Goal: Transaction & Acquisition: Book appointment/travel/reservation

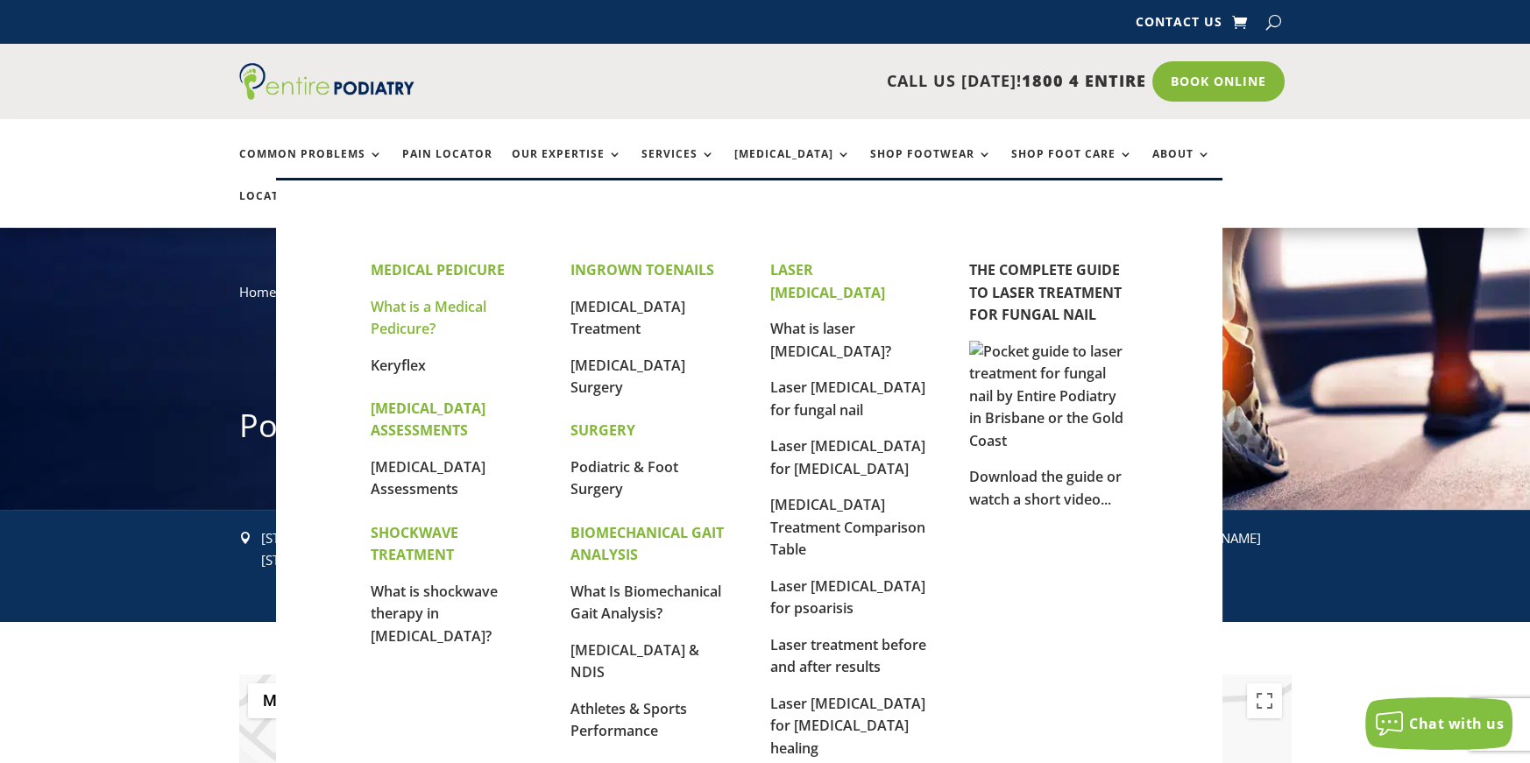
click at [431, 328] on link "What is a Medical Pedicure?" at bounding box center [429, 318] width 116 height 42
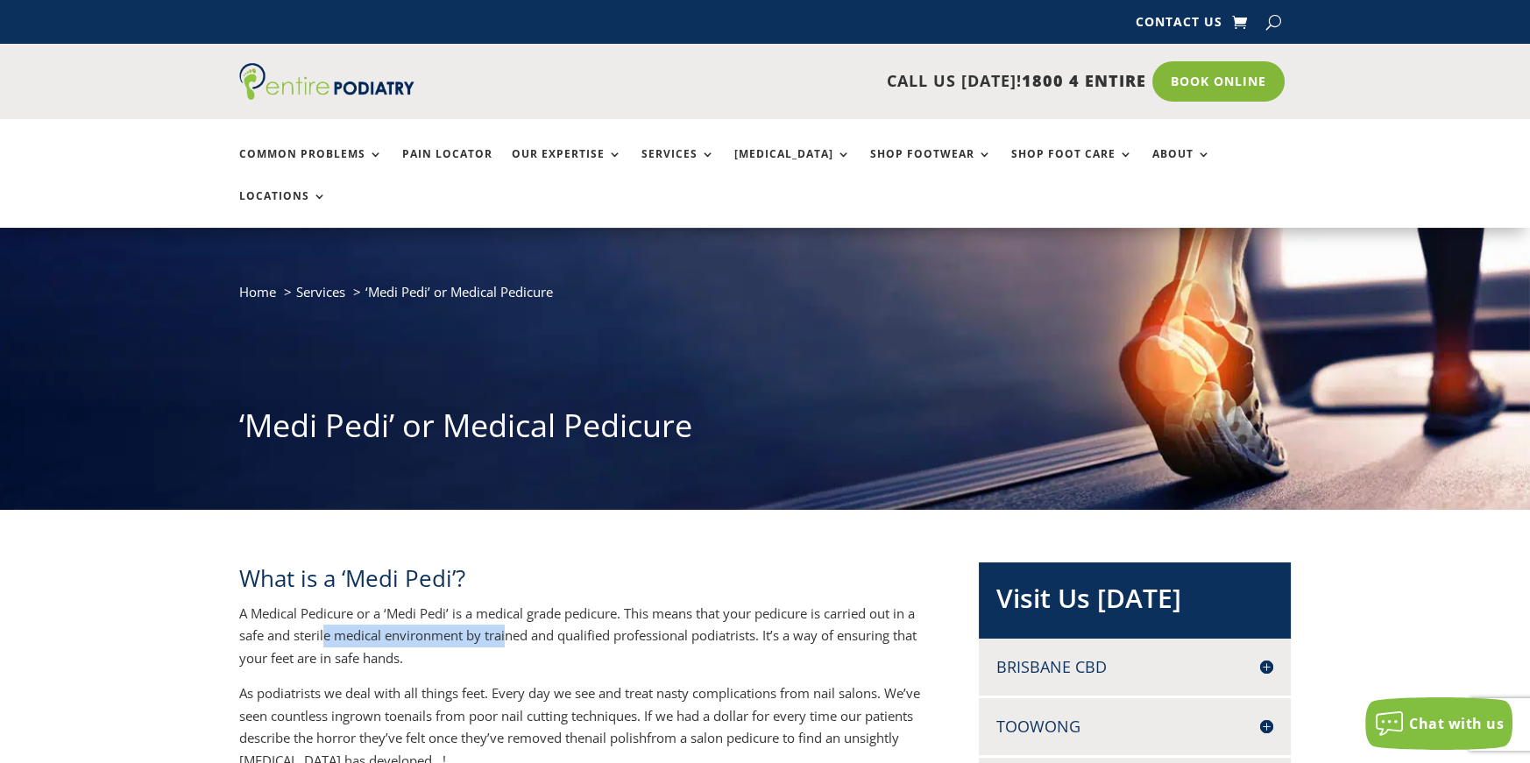
drag, startPoint x: 336, startPoint y: 598, endPoint x: 521, endPoint y: 603, distance: 184.1
click at [521, 603] on p "A Medical Pedicure or a ‘Medi Pedi’ is a medical grade pedicure. This means tha…" at bounding box center [580, 643] width 682 height 81
click at [551, 620] on p "A Medical Pedicure or a ‘Medi Pedi’ is a medical grade pedicure. This means tha…" at bounding box center [580, 643] width 682 height 81
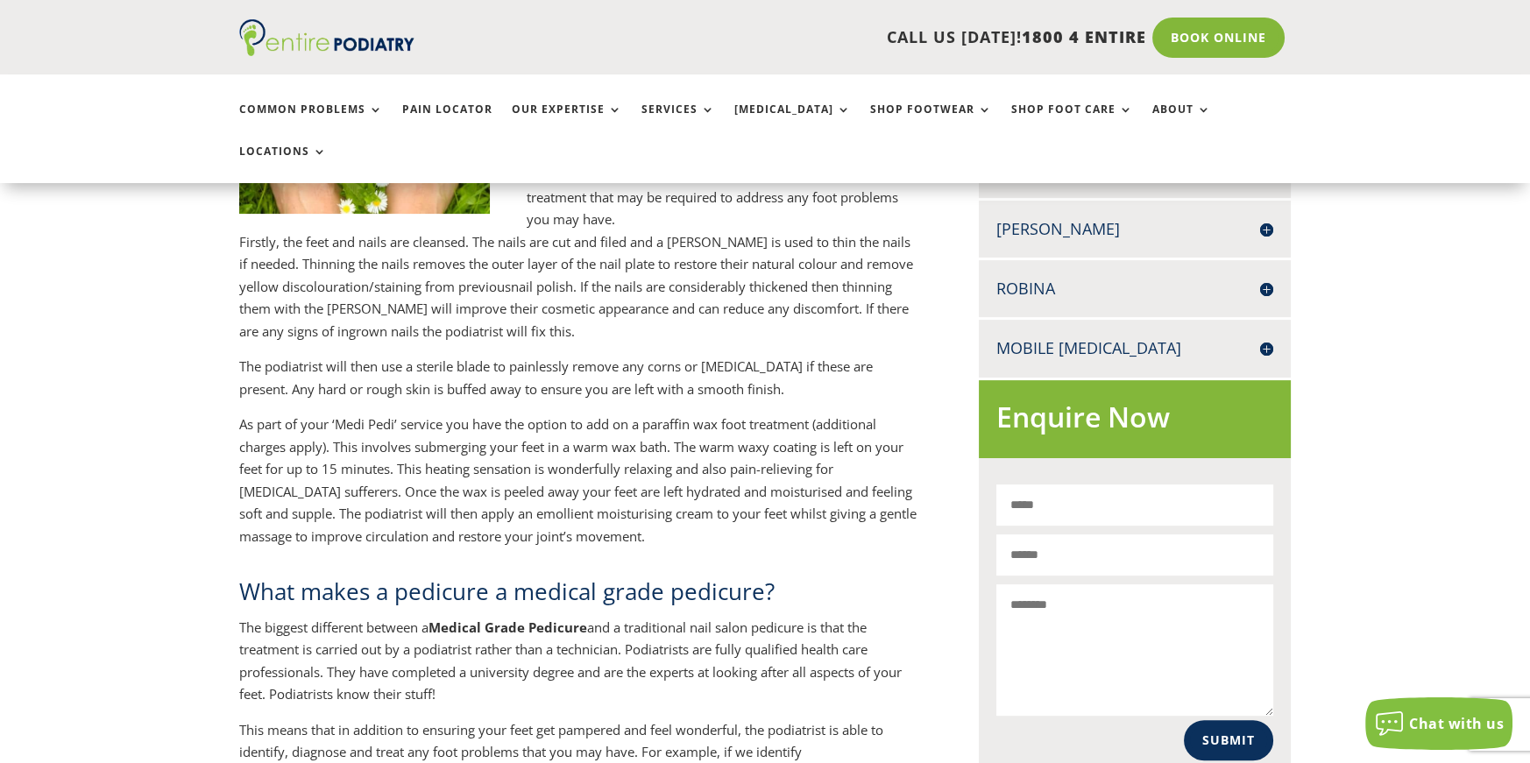
scroll to position [454, 0]
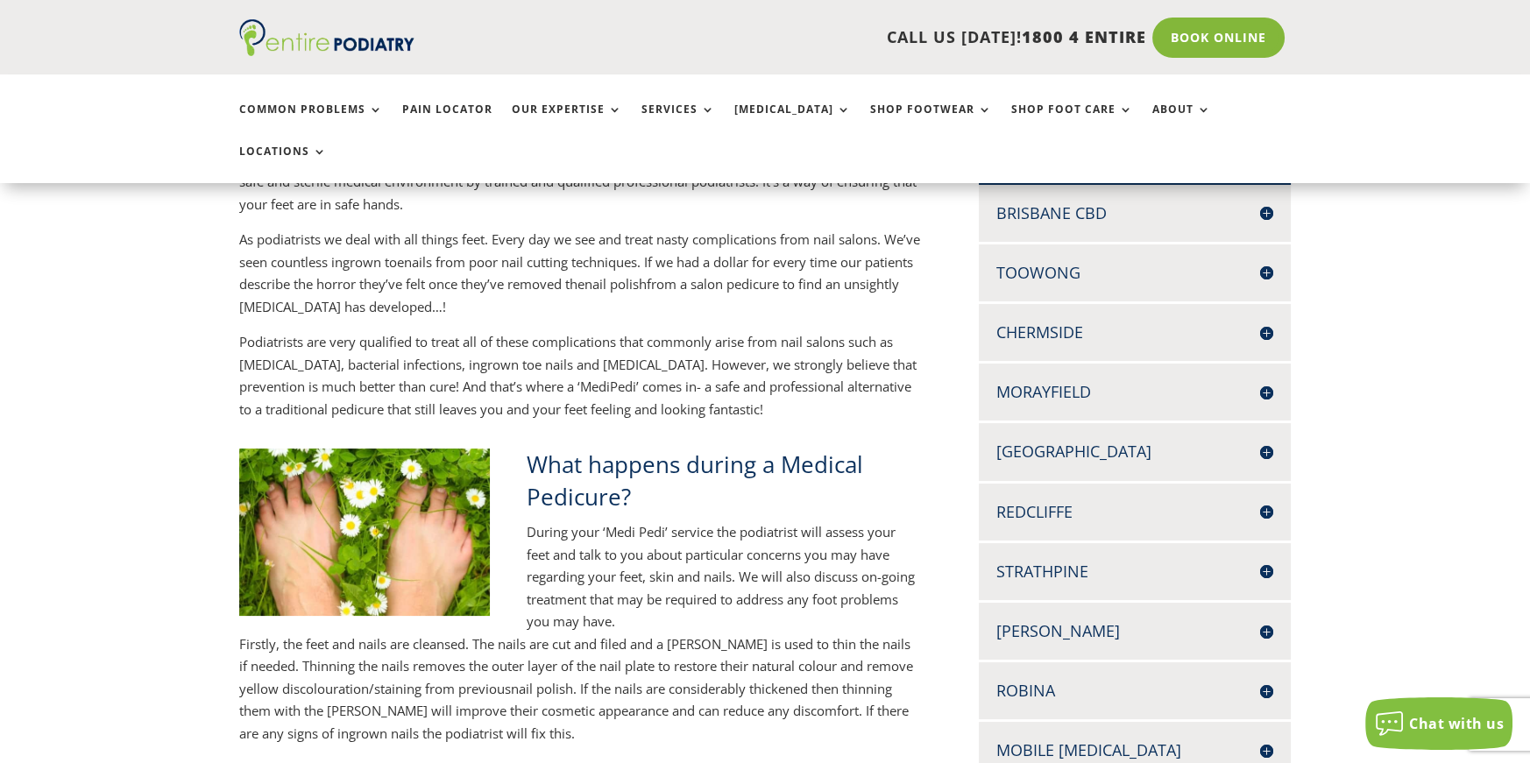
click at [1070, 441] on h4 "[GEOGRAPHIC_DATA]" at bounding box center [1134, 452] width 277 height 22
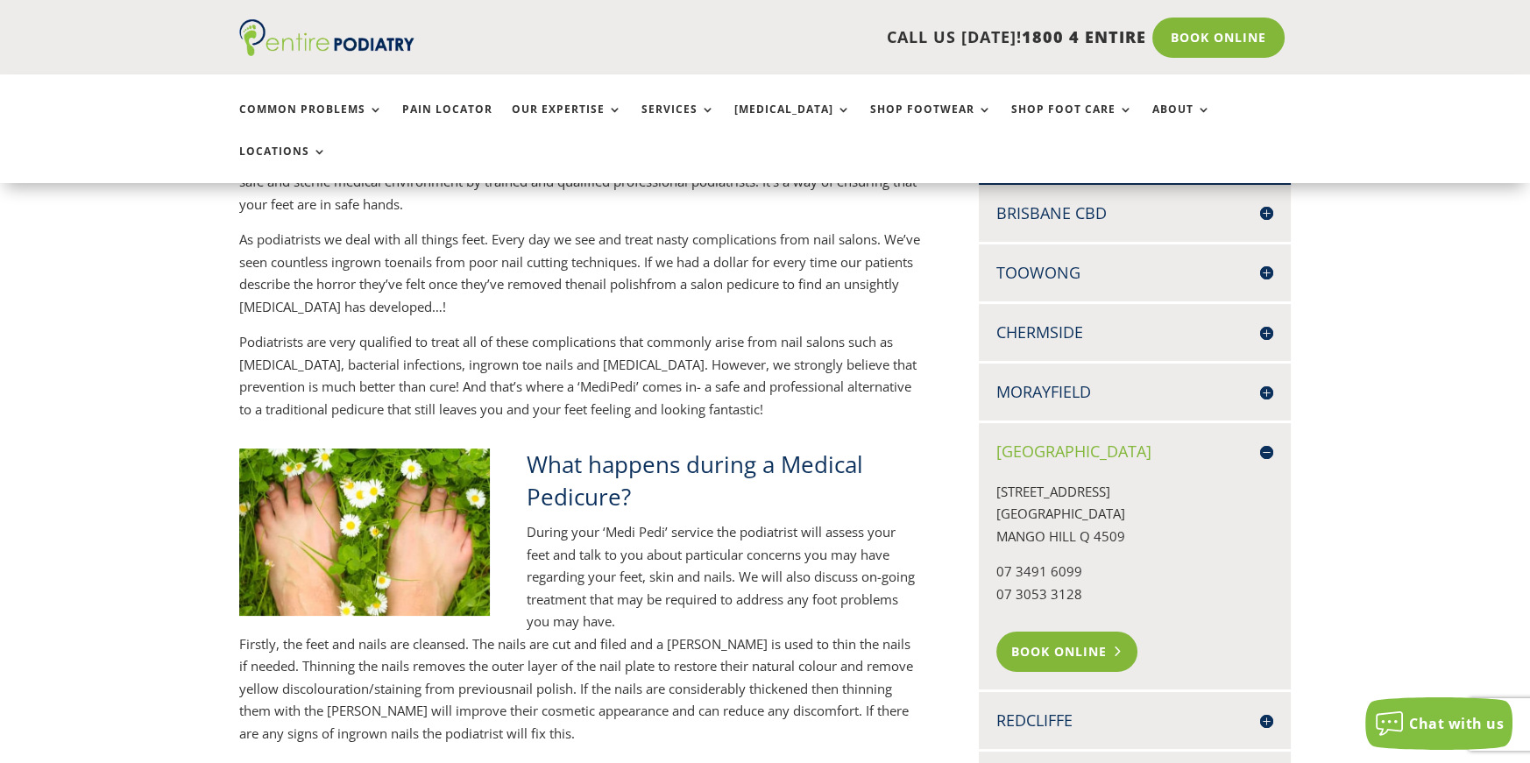
click at [1053, 632] on link "Book Online" at bounding box center [1066, 652] width 141 height 40
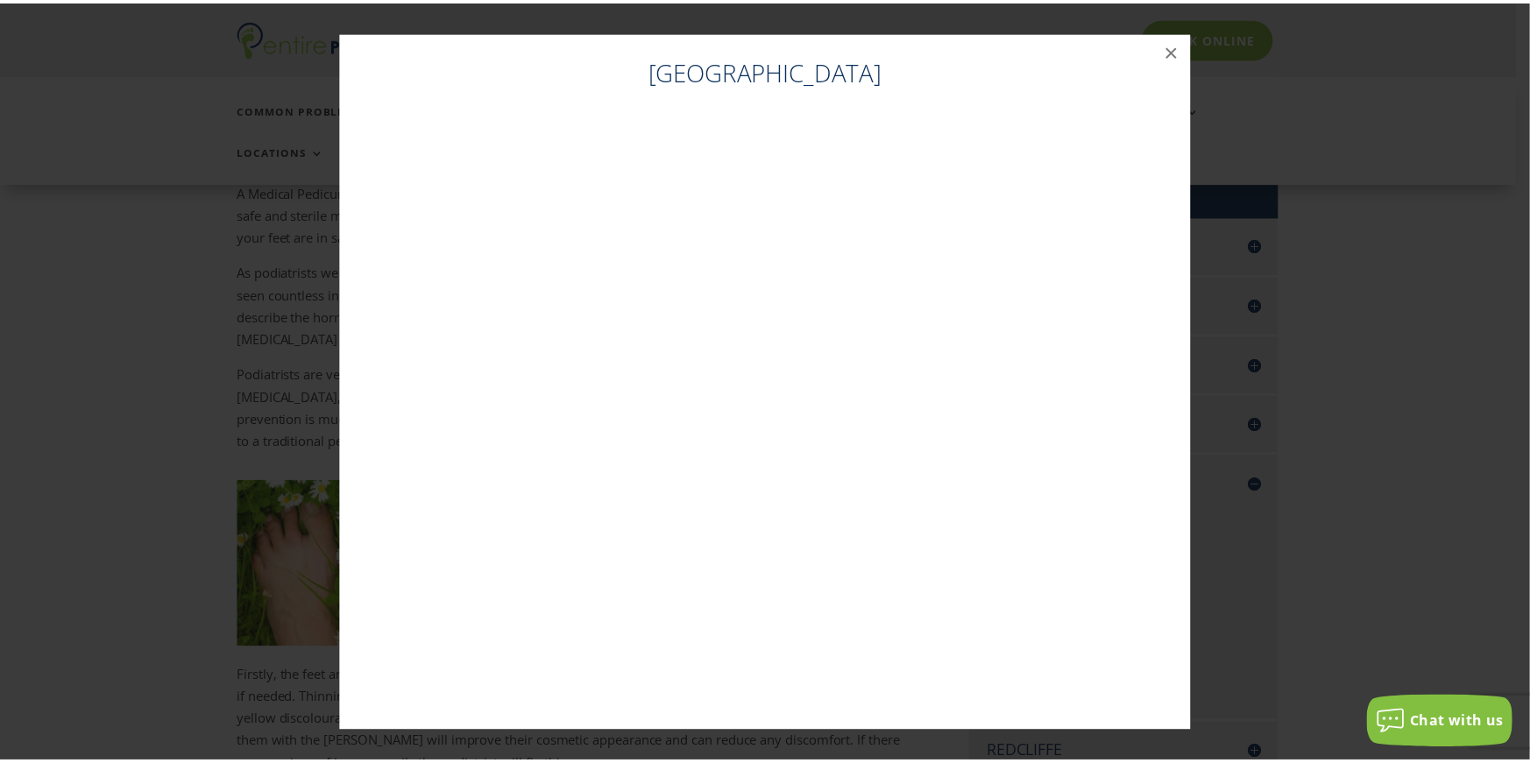
scroll to position [418, 0]
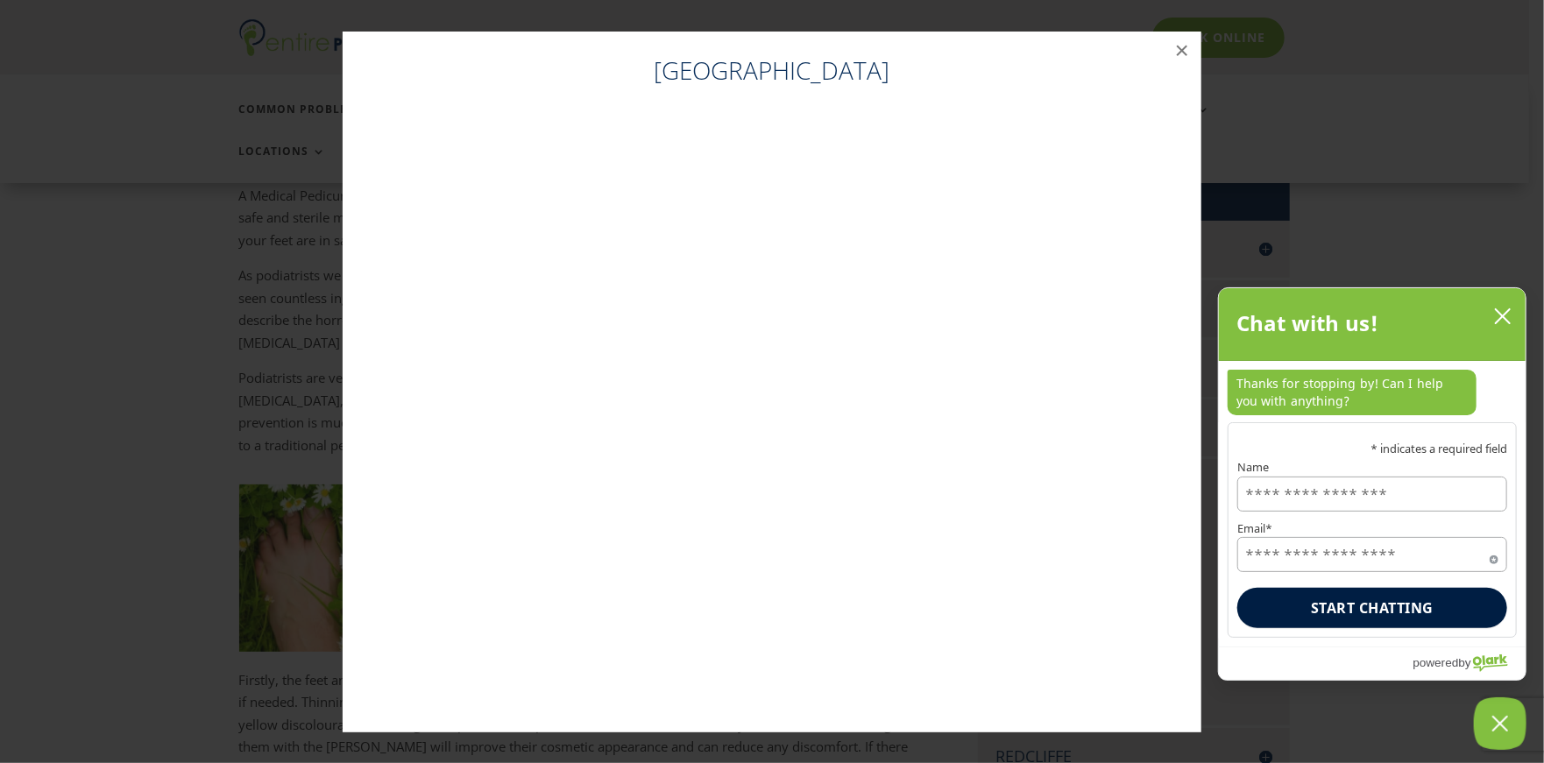
click at [1507, 315] on icon "close chatbox" at bounding box center [1503, 317] width 18 height 18
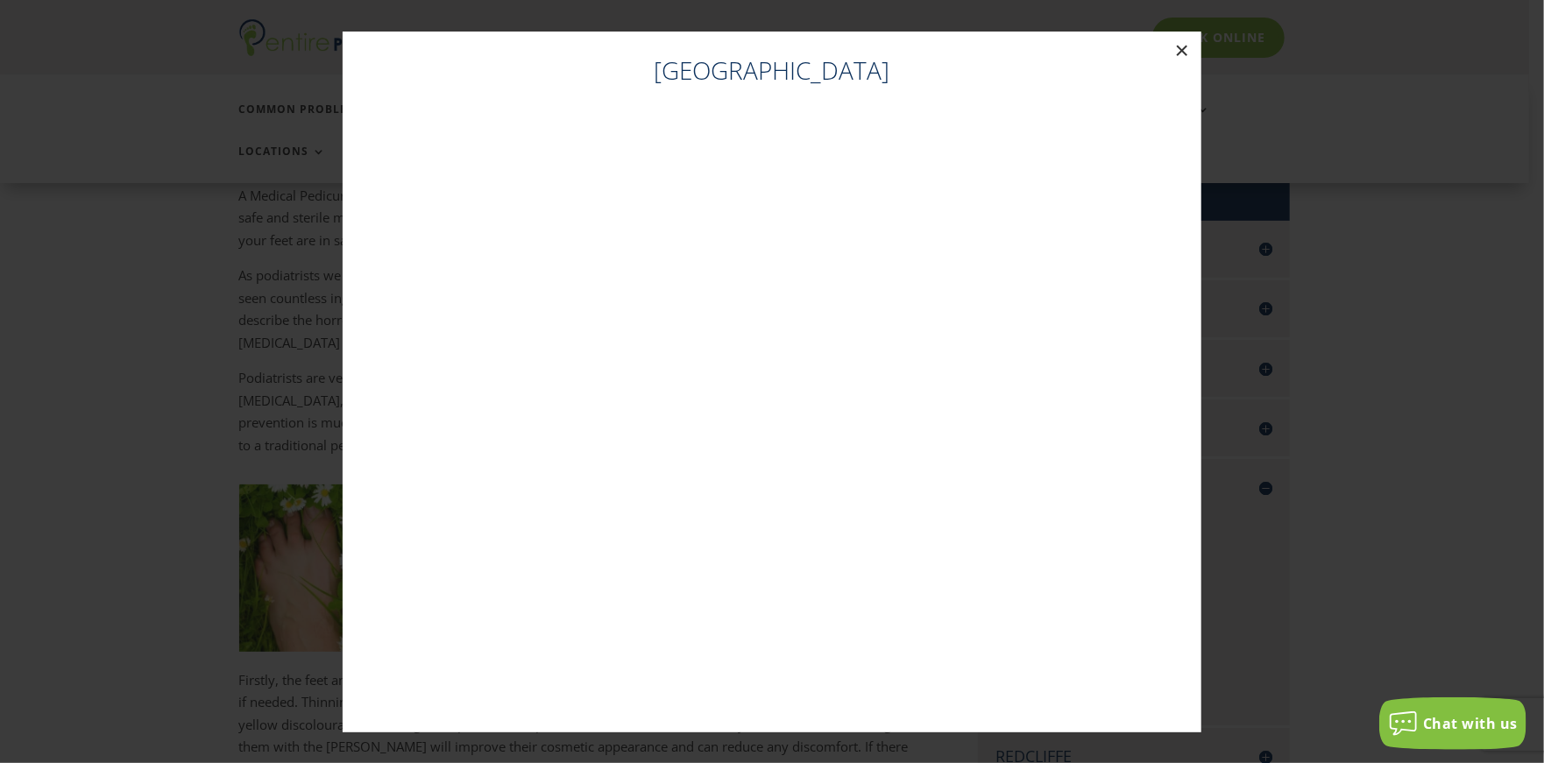
click at [1189, 49] on button "×" at bounding box center [1182, 51] width 39 height 39
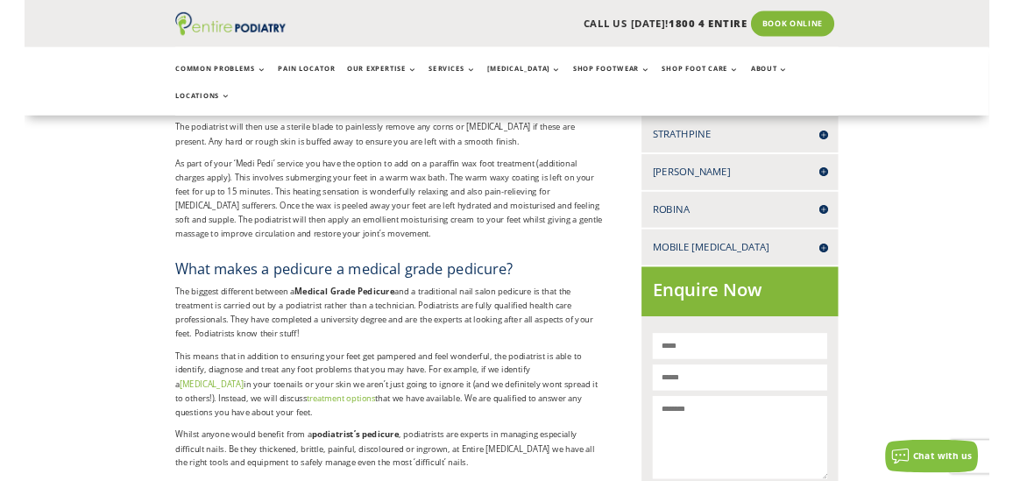
scroll to position [1107, 0]
